Goal: Task Accomplishment & Management: Use online tool/utility

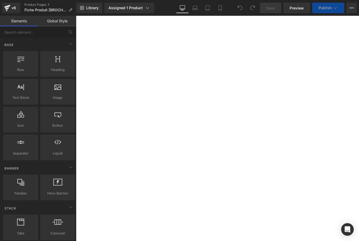
select select "Masque"
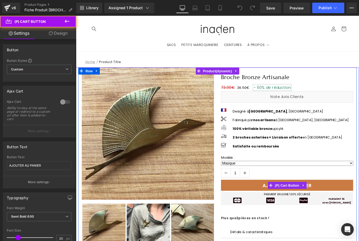
click at [359, 210] on button "AJOUTER AU PANIER" at bounding box center [313, 206] width 149 height 12
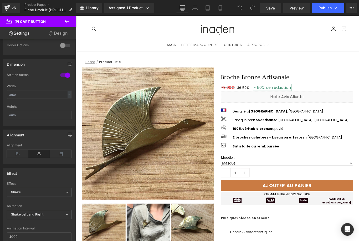
scroll to position [397, 0]
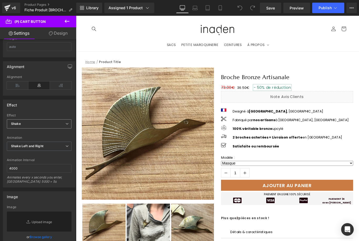
click at [61, 127] on span "Shake" at bounding box center [39, 123] width 65 height 9
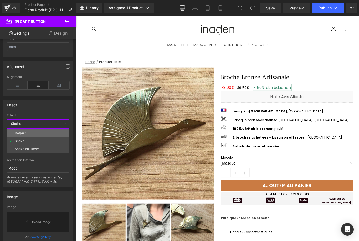
click at [57, 132] on li "Default" at bounding box center [38, 133] width 63 height 8
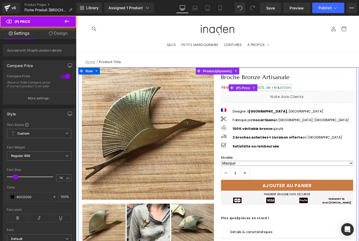
click at [350, 94] on div "73.00€ 36.50€ - 50% de réduction" at bounding box center [313, 97] width 149 height 8
click at [308, 96] on span "de réduction" at bounding box center [304, 96] width 28 height 6
click at [330, 96] on div "73.00€ 36.50€ - 50% de réduction" at bounding box center [313, 97] width 149 height 8
click at [322, 95] on div "73.00€ 36.50€ - 50% de réduction" at bounding box center [313, 97] width 149 height 8
click at [294, 96] on span "de réduction" at bounding box center [304, 96] width 28 height 6
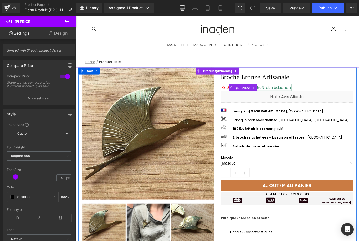
click at [339, 97] on div "73.00€ 36.50€ - 50% de réduction" at bounding box center [313, 97] width 149 height 8
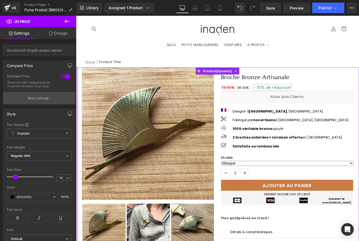
click at [48, 98] on p "More settings" at bounding box center [38, 98] width 21 height 5
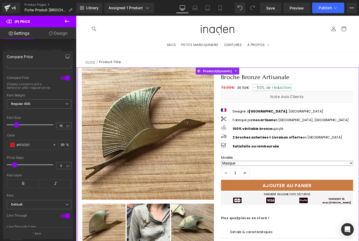
scroll to position [1, 0]
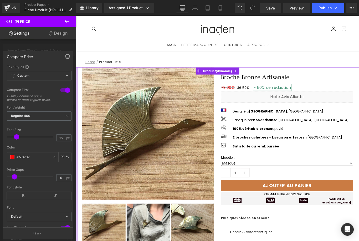
click at [63, 90] on div at bounding box center [65, 90] width 13 height 8
click at [64, 91] on div at bounding box center [65, 90] width 13 height 8
click at [65, 91] on div at bounding box center [65, 90] width 13 height 8
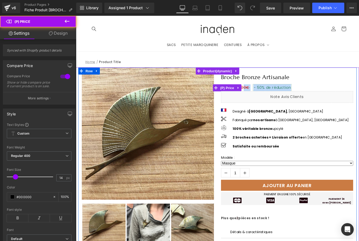
drag, startPoint x: 299, startPoint y: 94, endPoint x: 266, endPoint y: 93, distance: 33.1
click at [266, 93] on div "36.50€ 73.00€ - 50% de réduction" at bounding box center [313, 97] width 149 height 8
click at [282, 94] on span "50%" at bounding box center [284, 96] width 9 height 6
click at [350, 98] on div "36.50€ 73.00€ - 50% de réduction" at bounding box center [313, 97] width 149 height 8
click at [323, 94] on div "36.50€ 73.00€ - 50% de réduction" at bounding box center [313, 97] width 149 height 8
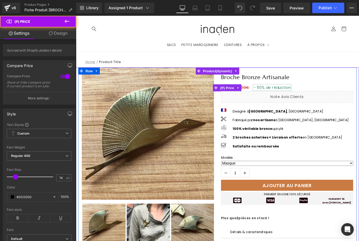
click at [314, 95] on span "de réduction" at bounding box center [304, 96] width 28 height 6
click at [314, 96] on span "de réduction" at bounding box center [304, 96] width 28 height 6
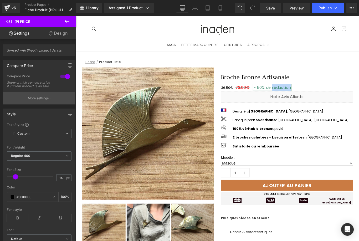
scroll to position [0, 0]
click at [50, 99] on icon "button" at bounding box center [50, 98] width 1 height 1
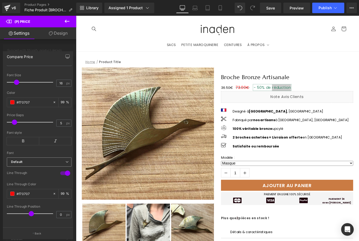
scroll to position [55, 0]
click at [36, 236] on button "Back" at bounding box center [38, 234] width 70 height 12
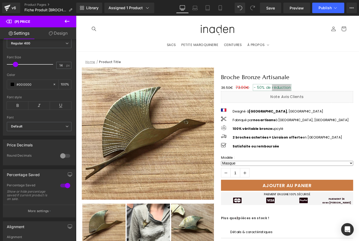
scroll to position [126, 0]
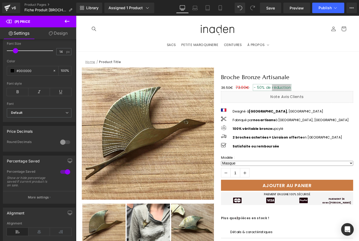
click at [64, 174] on div at bounding box center [65, 172] width 13 height 8
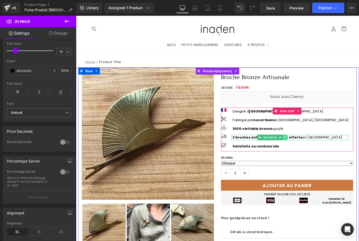
click at [311, 153] on icon at bounding box center [310, 153] width 1 height 2
click at [310, 123] on span "Icon List" at bounding box center [313, 123] width 18 height 8
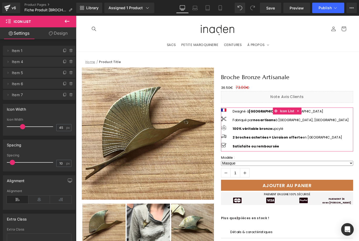
click at [59, 37] on link "Design" at bounding box center [58, 33] width 38 height 12
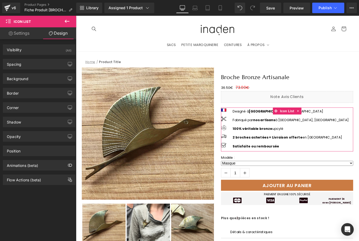
click at [24, 37] on link "Settings" at bounding box center [19, 33] width 38 height 12
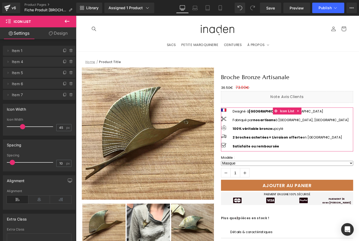
click at [62, 34] on link "Design" at bounding box center [58, 33] width 38 height 12
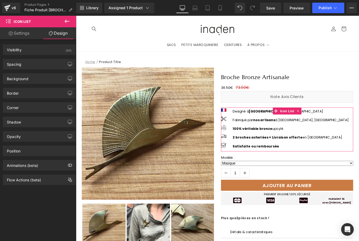
click at [12, 33] on link "Settings" at bounding box center [19, 33] width 38 height 12
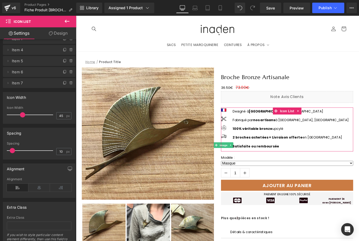
scroll to position [1, 0]
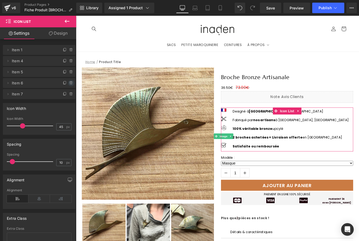
click at [70, 84] on icon at bounding box center [71, 83] width 2 height 2
click at [69, 84] on button "Delete" at bounding box center [65, 83] width 17 height 7
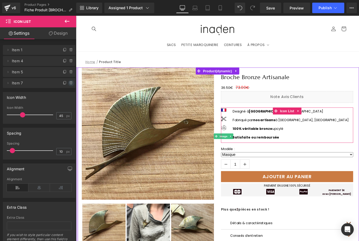
click at [71, 85] on span at bounding box center [71, 83] width 6 height 6
click at [71, 85] on button "Delete" at bounding box center [65, 83] width 17 height 7
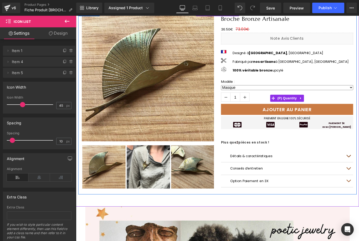
scroll to position [82, 0]
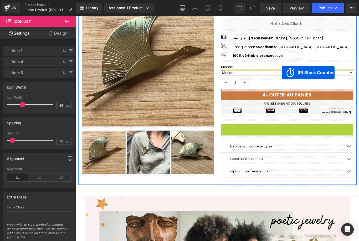
drag, startPoint x: 307, startPoint y: 141, endPoint x: 308, endPoint y: 80, distance: 61.5
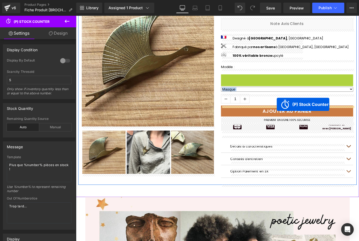
drag, startPoint x: 307, startPoint y: 84, endPoint x: 302, endPoint y: 115, distance: 31.6
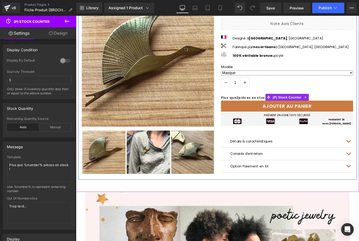
click at [282, 109] on div "Plus que 2 pièces en stock !" at bounding box center [313, 108] width 149 height 6
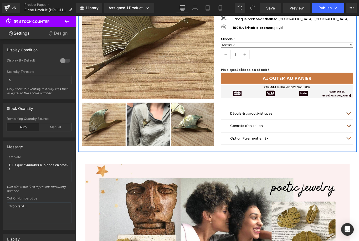
scroll to position [130, 0]
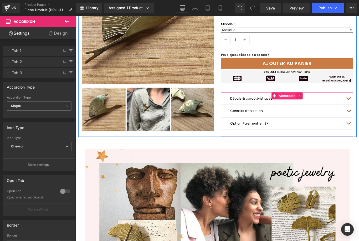
click at [309, 107] on span "Accordion" at bounding box center [314, 106] width 22 height 8
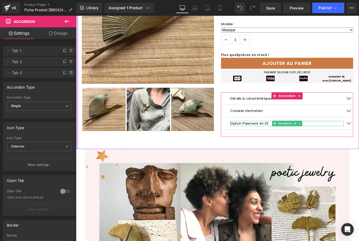
click at [74, 74] on span at bounding box center [71, 73] width 6 height 6
click at [65, 74] on button "Delete" at bounding box center [65, 73] width 17 height 7
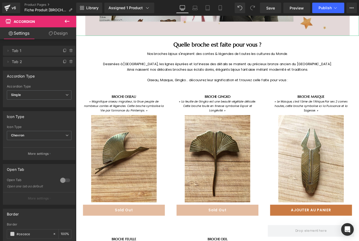
scroll to position [455, 0]
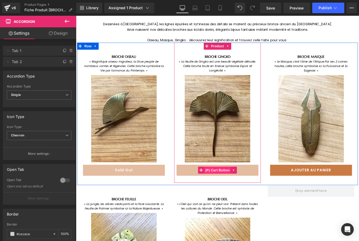
click at [239, 190] on span "(P) Cart Button" at bounding box center [235, 189] width 30 height 8
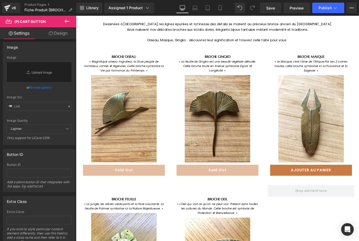
scroll to position [494, 0]
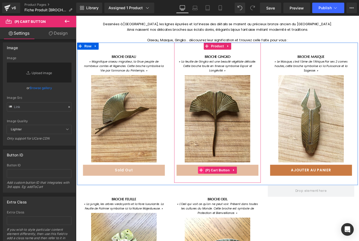
click at [219, 190] on span at bounding box center [216, 189] width 7 height 8
click at [232, 190] on span "(P) Cart Button" at bounding box center [235, 189] width 30 height 8
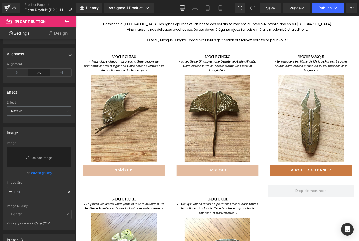
scroll to position [326, 0]
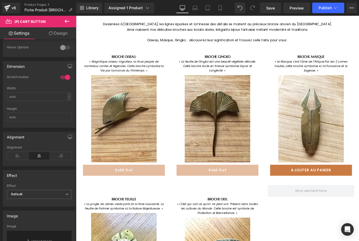
click at [63, 37] on link "Design" at bounding box center [58, 33] width 38 height 12
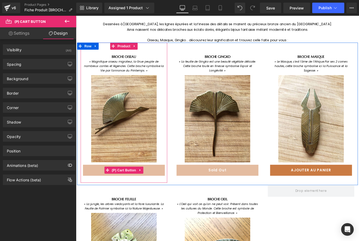
click at [158, 193] on button "Sold Out" at bounding box center [130, 189] width 92 height 12
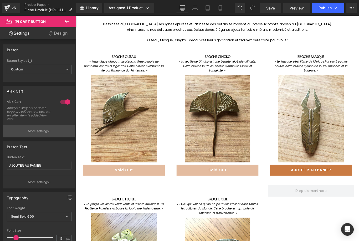
click at [36, 130] on p "More settings" at bounding box center [38, 131] width 21 height 5
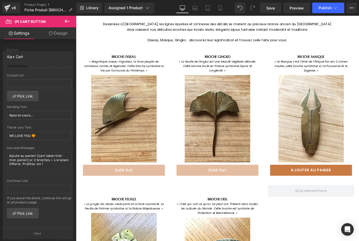
scroll to position [12, 0]
click at [39, 117] on input "Ajout en cours…" at bounding box center [39, 115] width 65 height 9
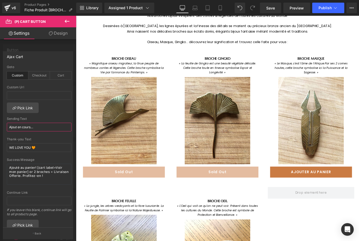
scroll to position [0, 0]
click at [31, 47] on div at bounding box center [38, 130] width 76 height 228
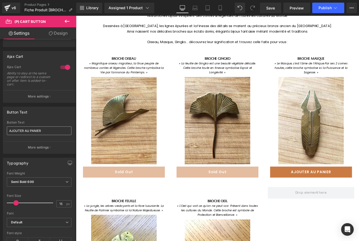
scroll to position [52, 0]
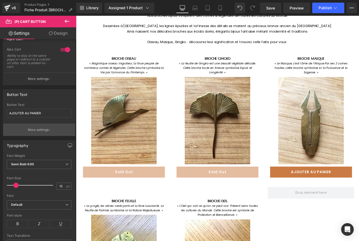
click at [40, 130] on p "More settings" at bounding box center [38, 130] width 21 height 5
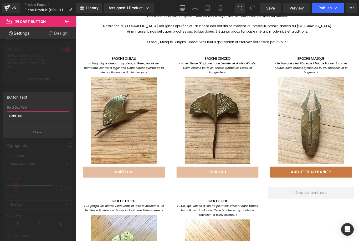
click at [31, 116] on input "Sold Out" at bounding box center [38, 116] width 62 height 9
drag, startPoint x: 31, startPoint y: 116, endPoint x: 0, endPoint y: 112, distance: 30.7
click at [0, 112] on div "Button Text Sold Out Sold Out Text Sold Out Back" at bounding box center [38, 113] width 76 height 50
type input "SOLD OUT !"
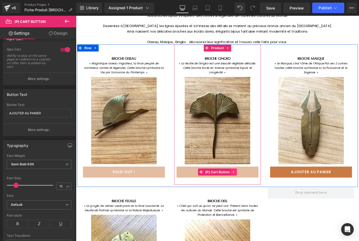
click at [253, 193] on link at bounding box center [253, 192] width 7 height 8
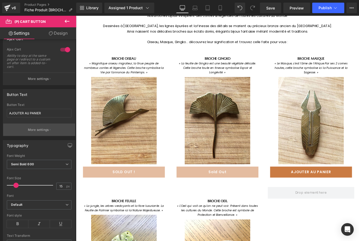
click at [51, 130] on button "More settings" at bounding box center [39, 130] width 72 height 12
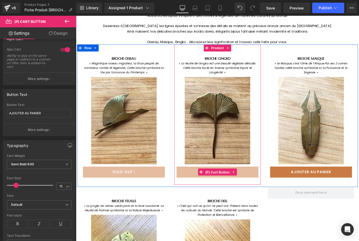
click at [224, 191] on span "(P) Cart Button" at bounding box center [235, 192] width 30 height 8
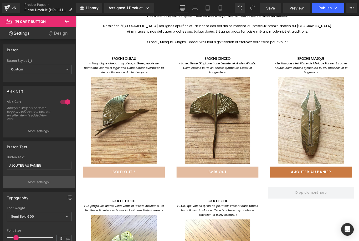
scroll to position [12, 0]
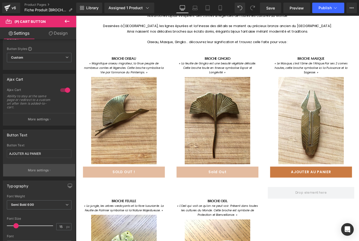
click at [43, 174] on button "More settings" at bounding box center [39, 170] width 72 height 12
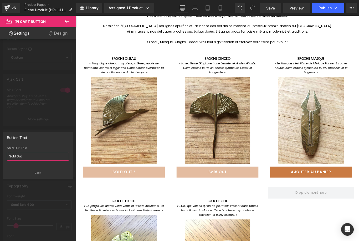
click at [37, 156] on input "Sold Out" at bounding box center [38, 156] width 62 height 9
drag, startPoint x: 43, startPoint y: 156, endPoint x: 0, endPoint y: 152, distance: 42.8
click at [0, 152] on div "Button Text Sold Out Sold Out Text Sold Out Back" at bounding box center [38, 153] width 76 height 50
paste input "OLD OUT !"
type input "SOLD OUT !"
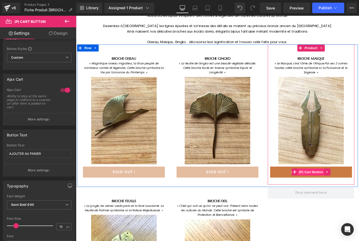
click at [351, 193] on span "(P) Cart Button" at bounding box center [340, 192] width 30 height 8
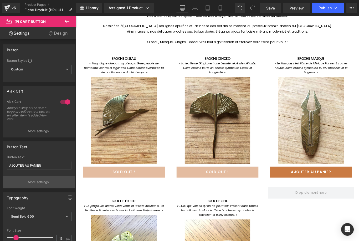
click at [48, 181] on p "More settings" at bounding box center [38, 182] width 21 height 5
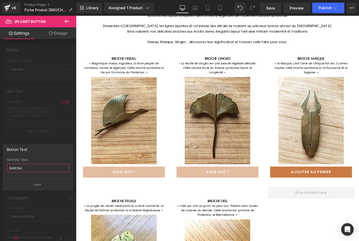
drag, startPoint x: 36, startPoint y: 172, endPoint x: 42, endPoint y: 168, distance: 6.9
click at [36, 172] on input "Sold Out" at bounding box center [38, 168] width 62 height 9
drag, startPoint x: 42, startPoint y: 168, endPoint x: 0, endPoint y: 165, distance: 42.2
click at [0, 165] on div "Button Text Sold Out Sold Out Text Sold Out Back" at bounding box center [38, 165] width 76 height 50
paste input "OLD OUT !"
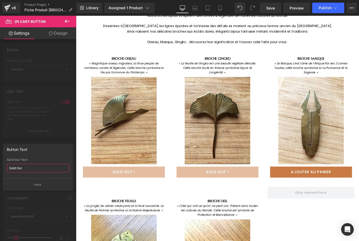
type input "SOLD OUT !"
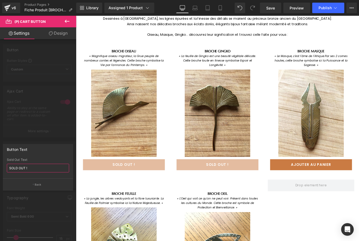
scroll to position [539, 0]
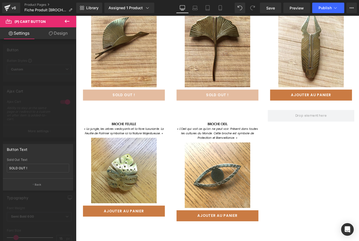
click at [134, 237] on body "Ignorer et passer au contenu SACS PETITE MAROQUINERIE CEINTURES À PROPOS À PROP…" at bounding box center [235, 192] width 318 height 1433
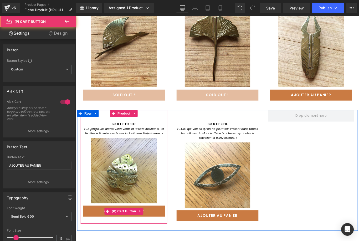
click at [165, 237] on button "AJOUTER AU PANIER" at bounding box center [130, 235] width 92 height 12
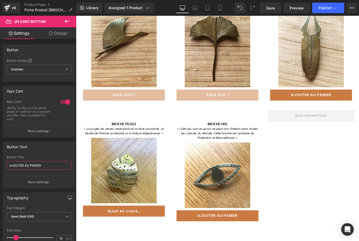
drag, startPoint x: 42, startPoint y: 167, endPoint x: 49, endPoint y: 166, distance: 6.4
click at [42, 167] on input "AJOUTER AU PANIER" at bounding box center [39, 165] width 65 height 9
drag, startPoint x: 49, startPoint y: 166, endPoint x: 0, endPoint y: 160, distance: 49.0
click at [0, 160] on div "Button Text AJOUTER AU PANIER Button Text AJOUTER AU PANIER More settings" at bounding box center [39, 163] width 79 height 51
type input "SOLD OUT !"
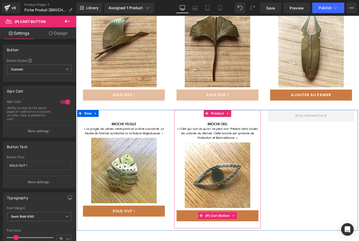
click at [261, 241] on button "AJOUTER AU PANIER" at bounding box center [235, 241] width 92 height 12
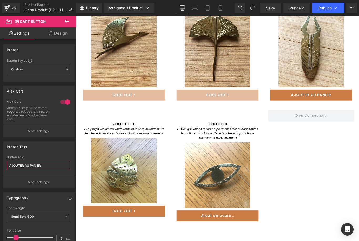
drag, startPoint x: 30, startPoint y: 164, endPoint x: 51, endPoint y: 168, distance: 21.4
click at [30, 164] on input "AJOUTER AU PANIER" at bounding box center [39, 165] width 65 height 9
drag, startPoint x: 19, startPoint y: 164, endPoint x: 0, endPoint y: 162, distance: 19.0
click at [0, 162] on div "Button Text AJOUTER AU PANIER Button Text AJOUTER AU PANIER More settings" at bounding box center [39, 163] width 79 height 51
paste input "SOLD OUT !"
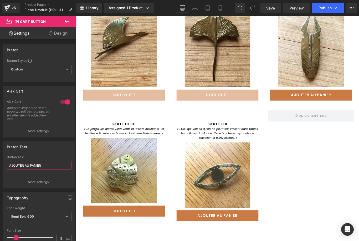
type input "SOLD OUT !"
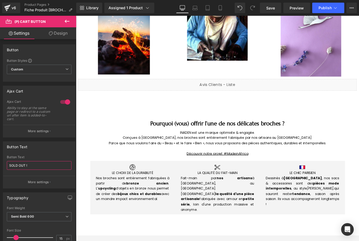
scroll to position [876, 0]
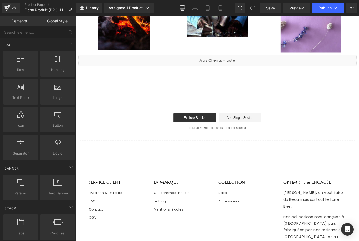
scroll to position [852, 0]
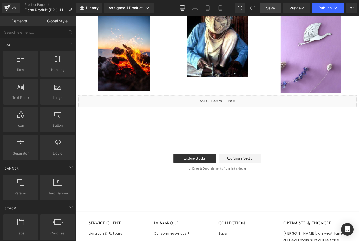
click at [268, 9] on span "Save" at bounding box center [270, 8] width 9 height 6
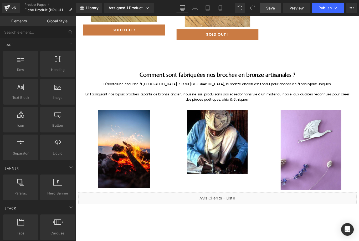
scroll to position [648, 0]
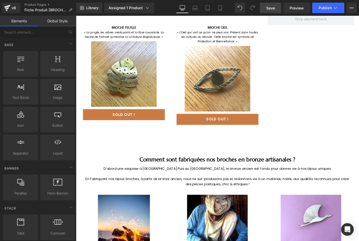
click at [274, 10] on span "Save" at bounding box center [270, 8] width 9 height 6
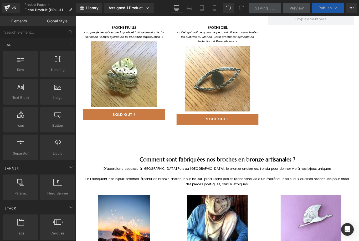
click at [325, 9] on span "Publish" at bounding box center [325, 8] width 13 height 4
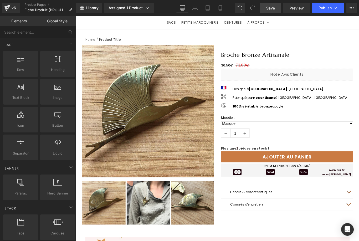
scroll to position [24, 0]
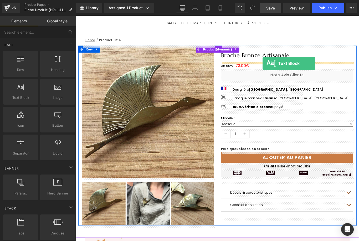
drag, startPoint x: 101, startPoint y: 114, endPoint x: 286, endPoint y: 69, distance: 190.0
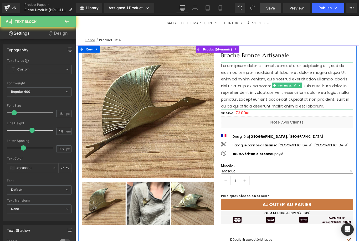
click at [251, 84] on p "Lorem ipsum dolor sit amet, consectetur adipiscing elit, sed do eiusmod tempor …" at bounding box center [313, 94] width 149 height 53
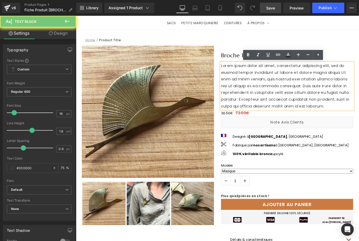
click at [251, 84] on p "Lorem ipsum dolor sit amet, consectetur adipiscing elit, sed do eiusmod tempor …" at bounding box center [313, 94] width 149 height 53
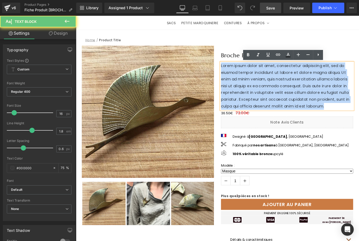
click at [251, 84] on p "Lorem ipsum dolor sit amet, consectetur adipiscing elit, sed do eiusmod tempor …" at bounding box center [313, 94] width 149 height 53
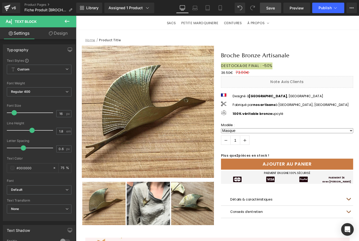
click at [12, 112] on span at bounding box center [14, 112] width 5 height 5
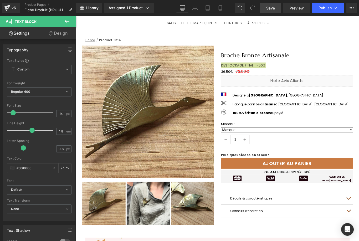
type input "13"
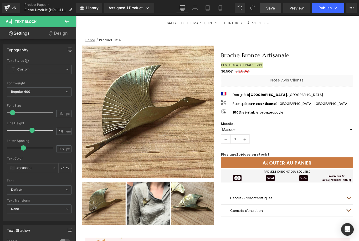
click at [12, 113] on span at bounding box center [12, 112] width 5 height 5
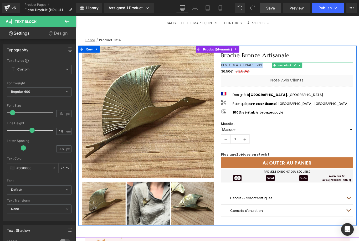
click at [282, 70] on p "DESTOCKAGE FINAL : -50%" at bounding box center [313, 71] width 149 height 6
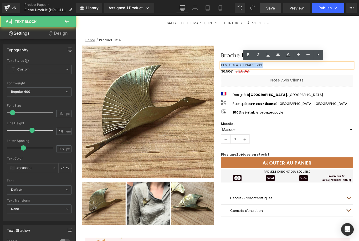
click at [282, 70] on p "DESTOCKAGE FINAL : -50%" at bounding box center [313, 71] width 149 height 6
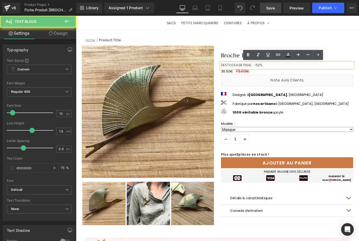
click at [282, 70] on p "DESTOCKAGE FINAL : -50%" at bounding box center [313, 71] width 149 height 6
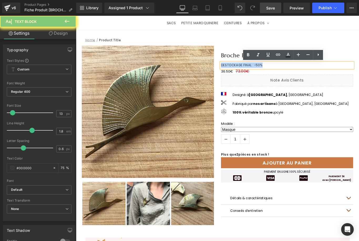
click at [282, 71] on p "DESTOCKAGE FINAL : -50%" at bounding box center [313, 71] width 149 height 6
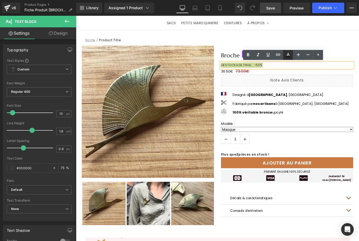
click at [287, 56] on icon at bounding box center [288, 55] width 6 height 6
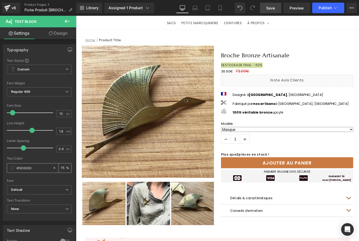
click at [13, 167] on span at bounding box center [12, 168] width 4 height 4
drag, startPoint x: 64, startPoint y: 168, endPoint x: 56, endPoint y: 167, distance: 8.8
click at [56, 167] on div "75 %" at bounding box center [62, 168] width 19 height 9
type input "90"
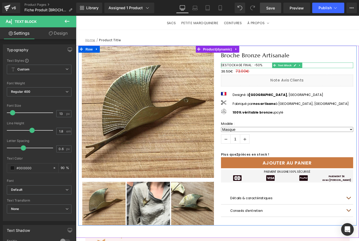
click at [287, 72] on p "DESTOCKAGE FINAL : -50%" at bounding box center [313, 71] width 149 height 6
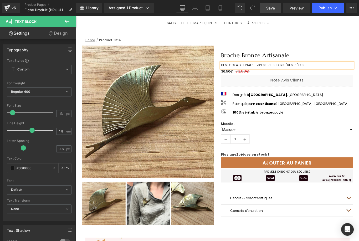
click at [348, 73] on p "DESTOCKAGE FINAL : -50% SUR LES DERNIÈRES PIÈCES" at bounding box center [313, 71] width 149 height 6
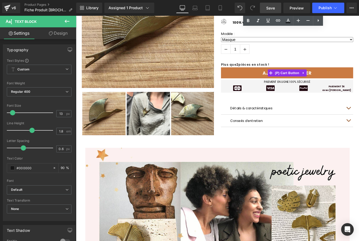
scroll to position [109, 0]
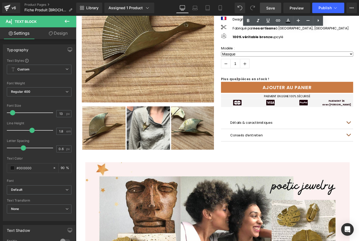
click at [300, 57] on select "Oiseau Masque [PERSON_NAME] Feuille Palmier [GEOGRAPHIC_DATA]" at bounding box center [313, 59] width 149 height 6
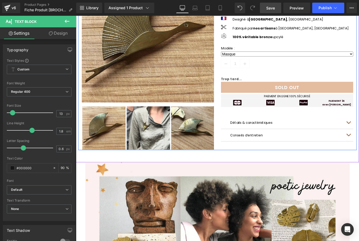
click at [310, 59] on span "(P) Variants" at bounding box center [313, 60] width 19 height 6
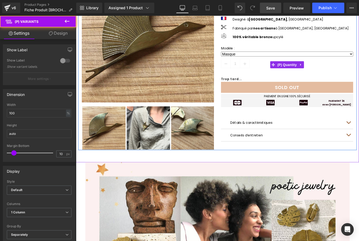
click at [280, 59] on select "Oiseau Masque [PERSON_NAME] Feuille Palmier [GEOGRAPHIC_DATA]" at bounding box center [313, 59] width 149 height 6
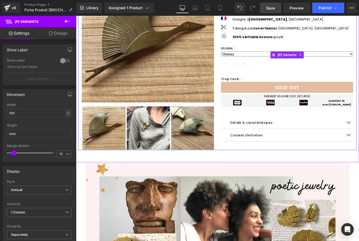
click at [275, 56] on select "Oiseau Masque [PERSON_NAME] Feuille Palmier [GEOGRAPHIC_DATA]" at bounding box center [313, 59] width 149 height 6
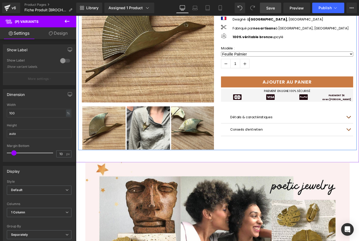
click at [288, 60] on select "Oiseau Masque [PERSON_NAME] Feuille Palmier [GEOGRAPHIC_DATA]" at bounding box center [313, 59] width 149 height 6
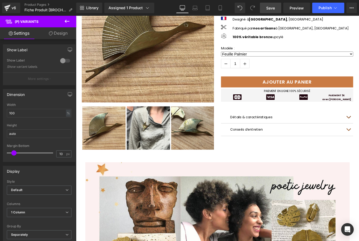
select select "Oeil"
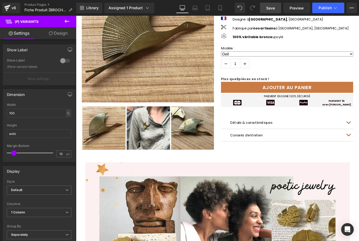
click at [272, 8] on span "Save" at bounding box center [270, 8] width 9 height 6
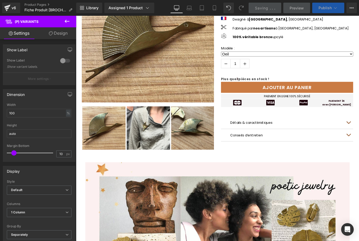
click at [329, 8] on span "Publish" at bounding box center [325, 8] width 13 height 4
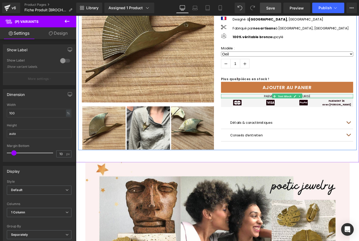
click at [250, 107] on div at bounding box center [313, 107] width 149 height 1
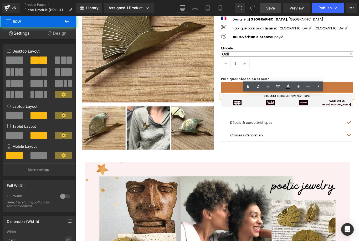
click at [282, 126] on div "Broche Bronze Artisanale (P) Title DESTOCKAGE FINAL : -50% SUR LES DERNIÈRES PI…" at bounding box center [313, 64] width 156 height 200
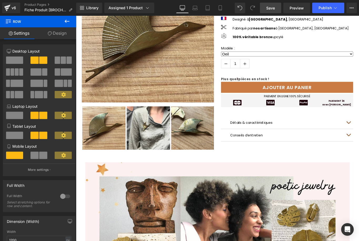
scroll to position [107, 0]
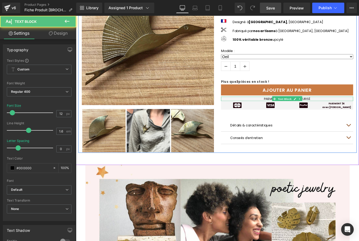
click at [250, 109] on p "PAIEMENT EN LIGNE 100% SÉCURISÉ" at bounding box center [313, 109] width 149 height 5
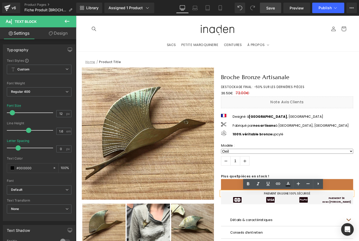
scroll to position [0, 0]
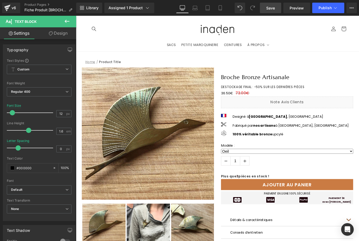
click at [273, 10] on span "Save" at bounding box center [270, 8] width 9 height 6
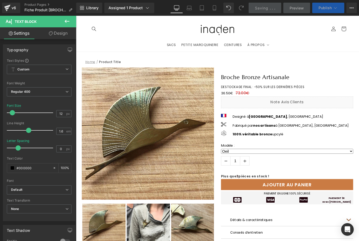
click at [337, 8] on icon at bounding box center [335, 7] width 5 height 5
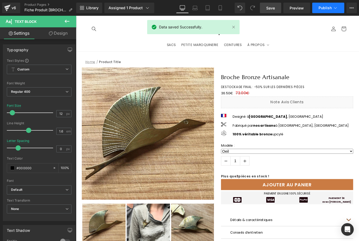
click at [335, 8] on icon at bounding box center [335, 8] width 3 height 2
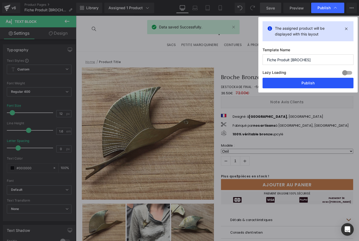
click at [305, 82] on button "Publish" at bounding box center [308, 83] width 91 height 11
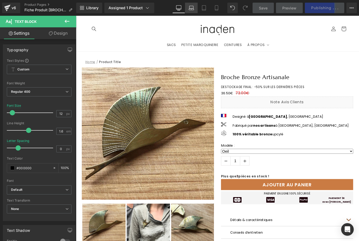
click at [196, 11] on link "Laptop" at bounding box center [191, 8] width 13 height 11
type input "100"
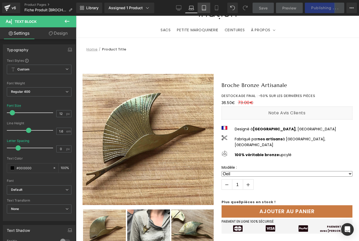
click at [200, 11] on link "Tablet" at bounding box center [204, 8] width 13 height 11
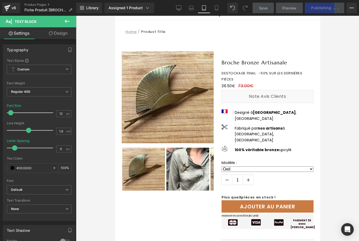
type input "9"
type input "-0.4"
type input "100"
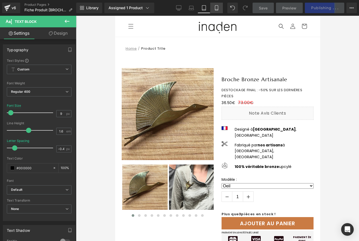
click at [215, 11] on link "Mobile" at bounding box center [216, 8] width 13 height 11
type input "10"
type input "0"
type input "100"
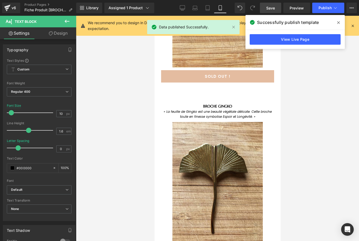
scroll to position [605, 0]
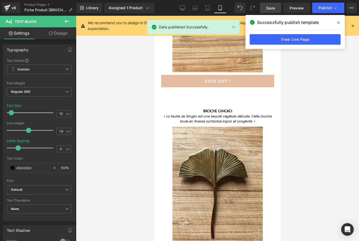
click at [270, 9] on span "Save" at bounding box center [270, 8] width 9 height 6
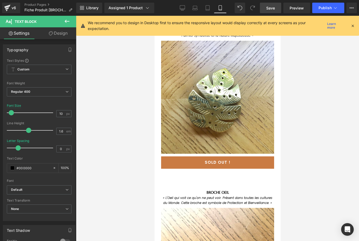
scroll to position [959, 0]
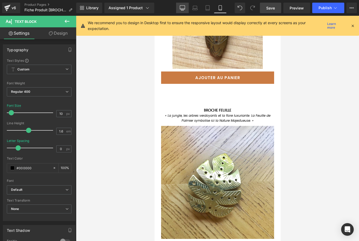
click at [187, 9] on link "Desktop" at bounding box center [182, 8] width 13 height 11
type input "12"
type input "100"
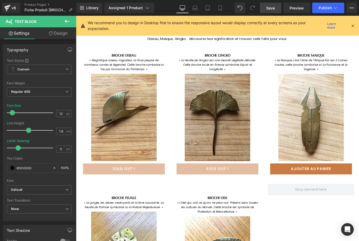
scroll to position [484, 0]
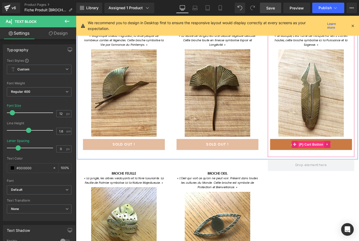
click at [336, 160] on span "(P) Cart Button" at bounding box center [340, 160] width 30 height 8
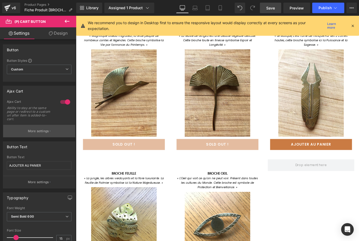
click at [44, 130] on p "More settings" at bounding box center [38, 131] width 21 height 5
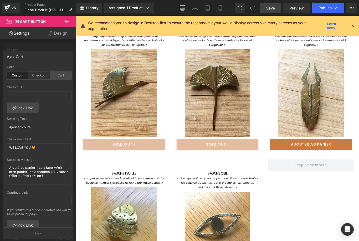
click at [61, 77] on div "Cart" at bounding box center [61, 76] width 22 height 8
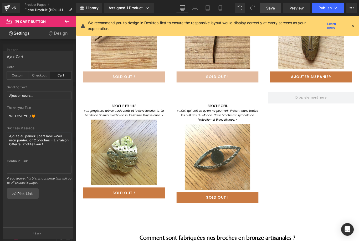
scroll to position [592, 0]
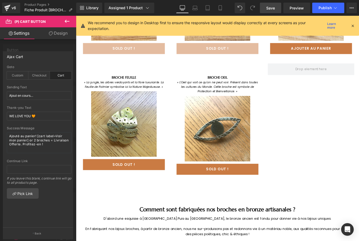
click at [156, 185] on body "Ignorer et passer au contenu SACS PETITE MAROQUINERIE CEINTURES À PROPOS À PROP…" at bounding box center [235, 44] width 318 height 1240
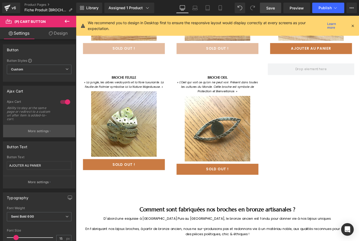
click at [53, 133] on button "More settings" at bounding box center [39, 131] width 72 height 12
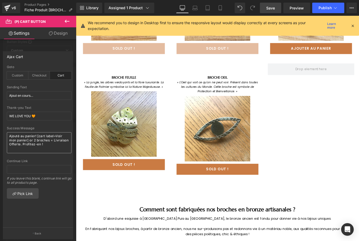
scroll to position [57, 0]
click at [42, 234] on button "Back" at bounding box center [38, 234] width 70 height 12
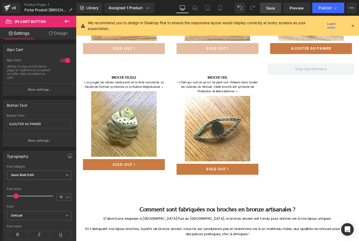
scroll to position [34, 0]
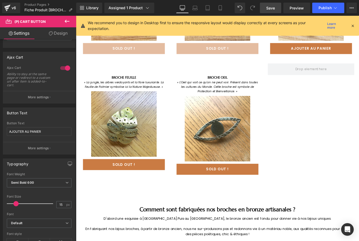
click at [65, 68] on div at bounding box center [65, 68] width 13 height 8
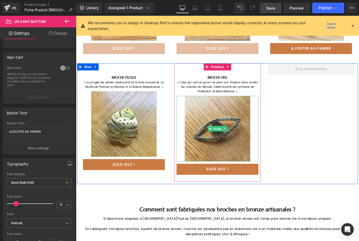
scroll to position [562, 0]
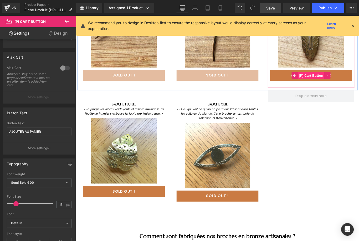
click at [338, 81] on span "(P) Cart Button" at bounding box center [340, 83] width 30 height 8
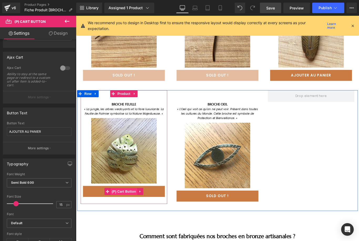
click at [132, 214] on span "(P) Cart Button" at bounding box center [130, 213] width 30 height 8
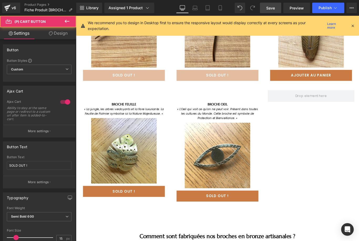
click at [64, 101] on div at bounding box center [65, 102] width 13 height 8
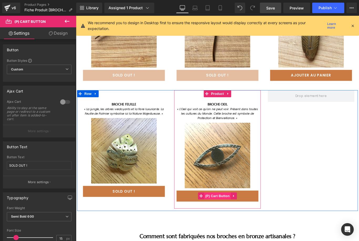
click at [237, 220] on span "(P) Cart Button" at bounding box center [235, 218] width 30 height 8
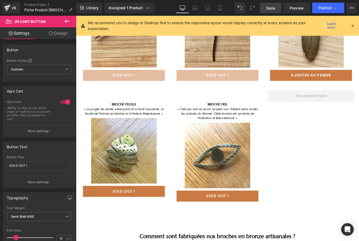
click at [66, 103] on div at bounding box center [65, 102] width 13 height 8
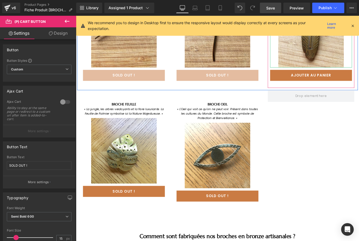
click at [270, 8] on span "Save" at bounding box center [270, 8] width 9 height 6
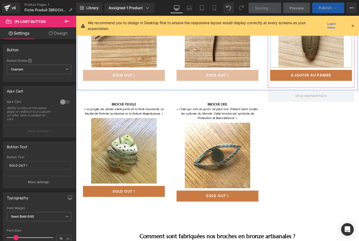
click at [322, 8] on span "Publish" at bounding box center [325, 8] width 13 height 4
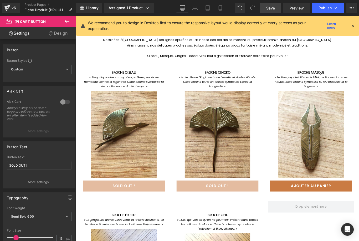
scroll to position [422, 0]
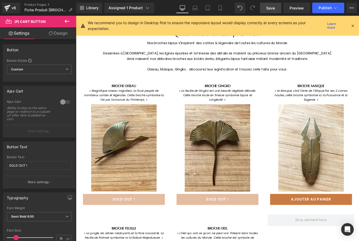
click at [263, 9] on link "Save" at bounding box center [270, 8] width 21 height 11
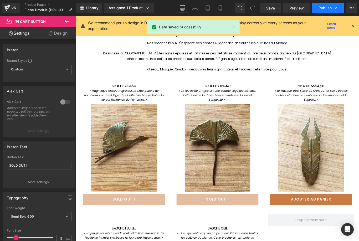
click at [330, 8] on span "Publish" at bounding box center [325, 8] width 13 height 4
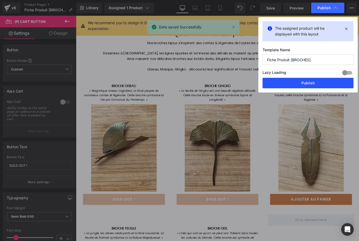
click at [308, 84] on button "Publish" at bounding box center [308, 83] width 91 height 11
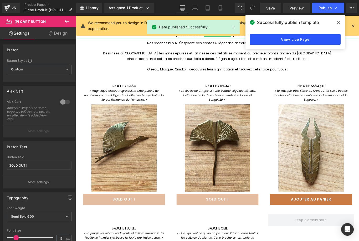
click at [277, 42] on link "View Live Page" at bounding box center [295, 39] width 91 height 11
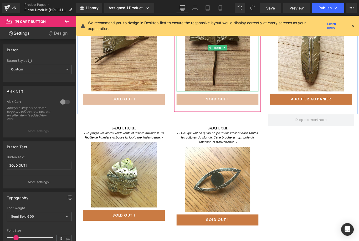
scroll to position [604, 0]
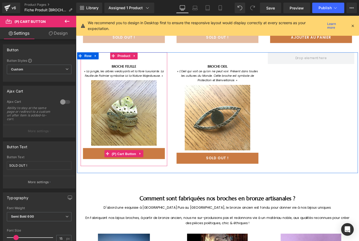
click at [135, 172] on span "(P) Cart Button" at bounding box center [130, 171] width 30 height 8
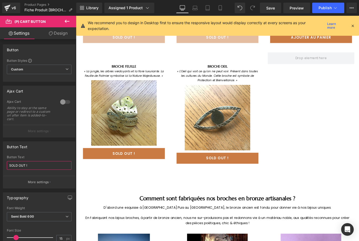
click at [53, 163] on input "SOLD OUT !" at bounding box center [39, 165] width 65 height 9
drag, startPoint x: 32, startPoint y: 165, endPoint x: 0, endPoint y: 165, distance: 32.1
click at [0, 182] on div "Button Text SOLD OUT ! Button Text SOLD OUT ! More settings" at bounding box center [39, 163] width 79 height 51
type input "AJOUTER AU PANIER"
click at [32, 181] on p "More settings" at bounding box center [38, 182] width 21 height 5
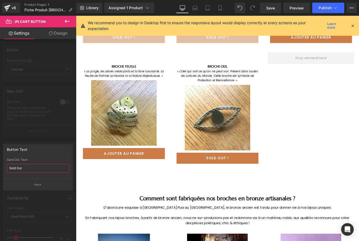
click at [33, 168] on input "Sold Out" at bounding box center [38, 168] width 62 height 9
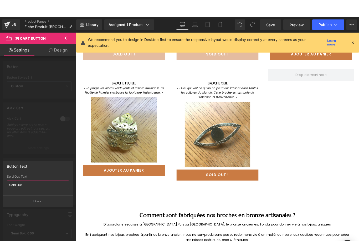
drag, startPoint x: 36, startPoint y: 168, endPoint x: 4, endPoint y: 168, distance: 31.6
click at [4, 168] on div "Sold Out Sold Out Text Sold Out" at bounding box center [38, 168] width 70 height 21
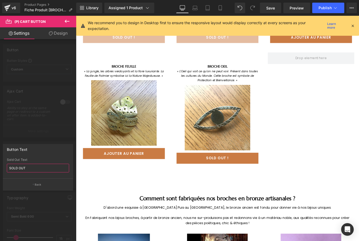
type input "SOLD OUT !"
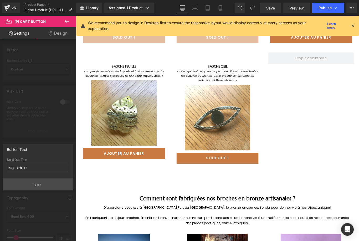
click at [57, 186] on button "Back" at bounding box center [38, 185] width 70 height 12
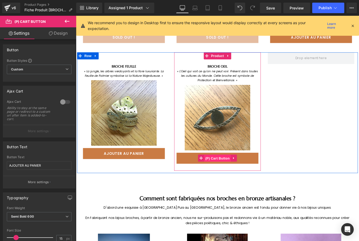
click at [245, 177] on span "(P) Cart Button" at bounding box center [235, 176] width 30 height 8
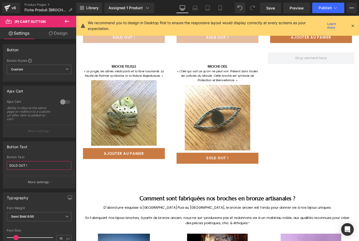
drag, startPoint x: 38, startPoint y: 164, endPoint x: 0, endPoint y: 163, distance: 38.4
click at [0, 163] on div "Button Text SOLD OUT ! Button Text SOLD OUT ! More settings" at bounding box center [39, 163] width 79 height 51
type input "AJOUTER AU PANIER"
click at [25, 183] on button "More settings" at bounding box center [39, 182] width 72 height 12
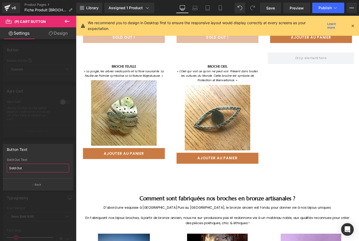
click at [34, 168] on input "Sold Out" at bounding box center [38, 168] width 62 height 9
drag, startPoint x: 36, startPoint y: 168, endPoint x: 2, endPoint y: 166, distance: 33.2
click at [2, 183] on div "Button Text Sold Out Sold Out Text Sold Out Back" at bounding box center [38, 165] width 76 height 50
paste input "OLD OUT !"
type input "SOLD OUT !"
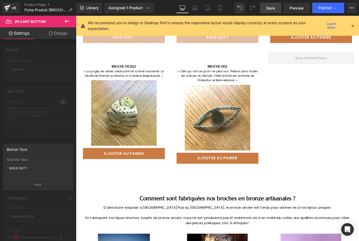
click at [274, 8] on span "Save" at bounding box center [270, 8] width 9 height 6
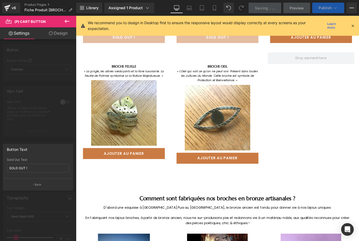
click at [330, 7] on span "Publish" at bounding box center [325, 8] width 13 height 4
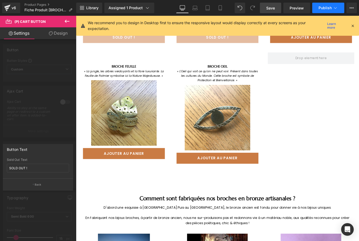
click at [330, 7] on span "Publish" at bounding box center [325, 8] width 13 height 4
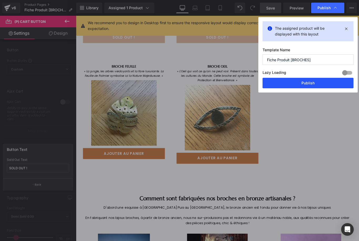
click at [308, 83] on button "Publish" at bounding box center [308, 83] width 91 height 11
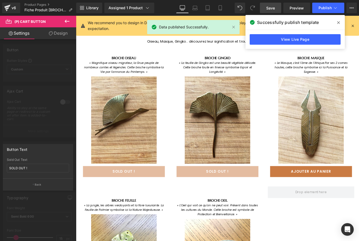
scroll to position [415, 0]
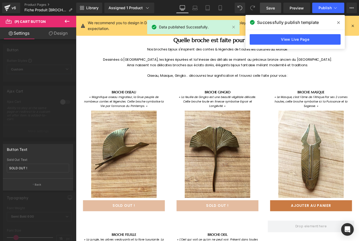
click at [340, 24] on span at bounding box center [339, 22] width 8 height 8
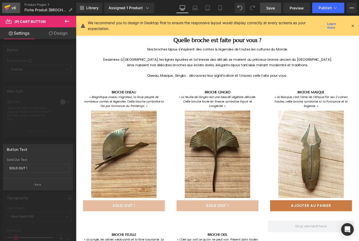
click at [12, 7] on div "v6" at bounding box center [14, 7] width 7 height 7
